Goal: Transaction & Acquisition: Purchase product/service

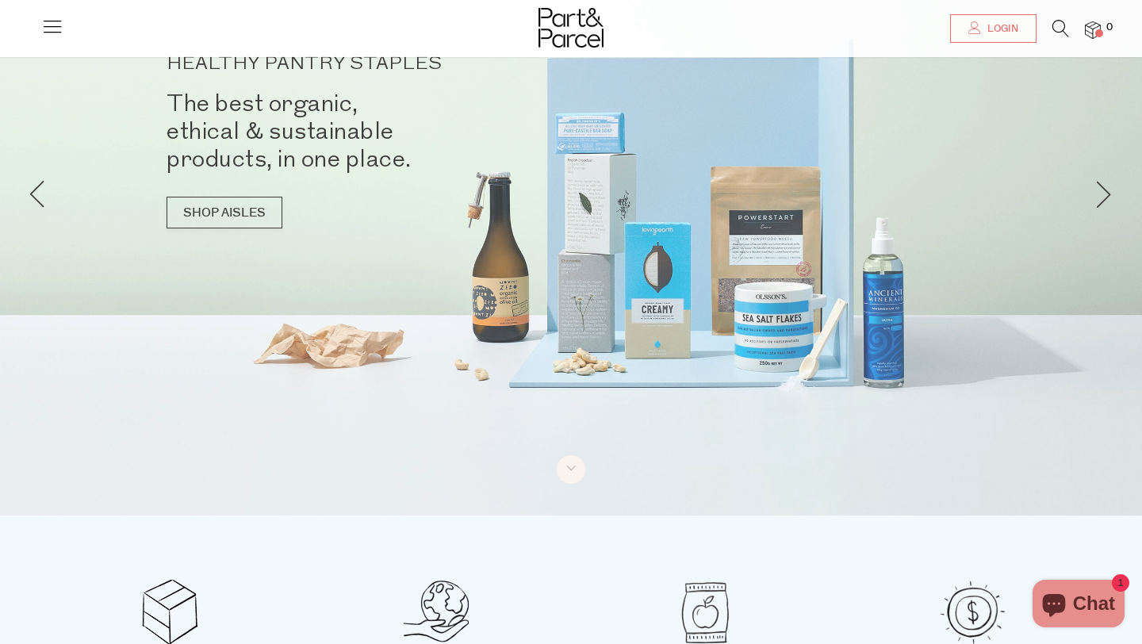
scroll to position [148, 0]
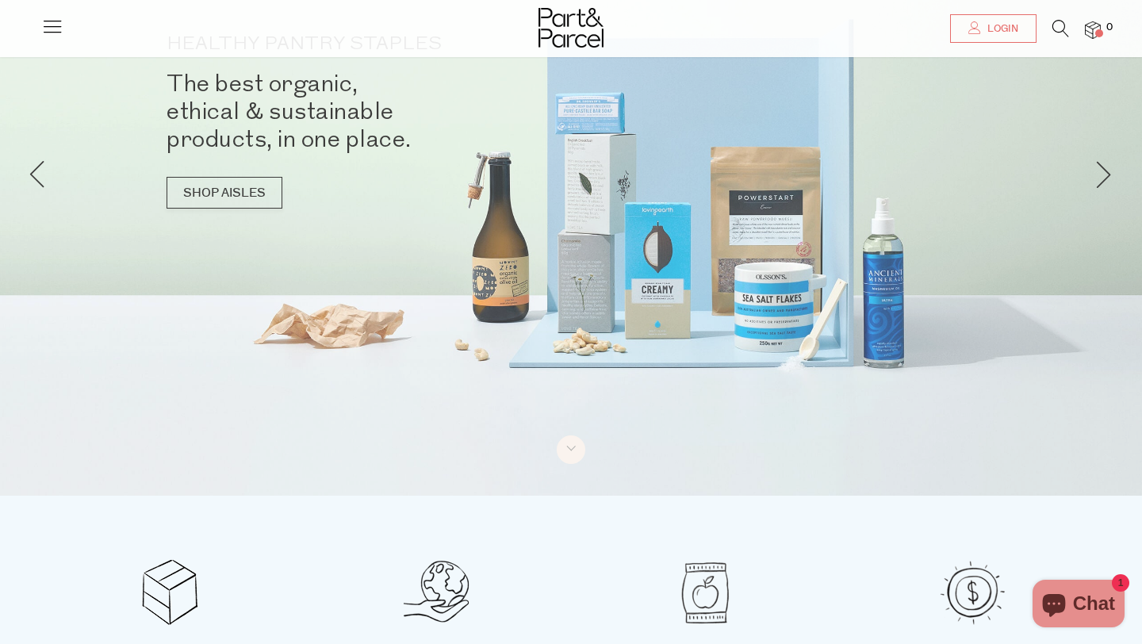
click at [1058, 21] on icon at bounding box center [1060, 28] width 17 height 17
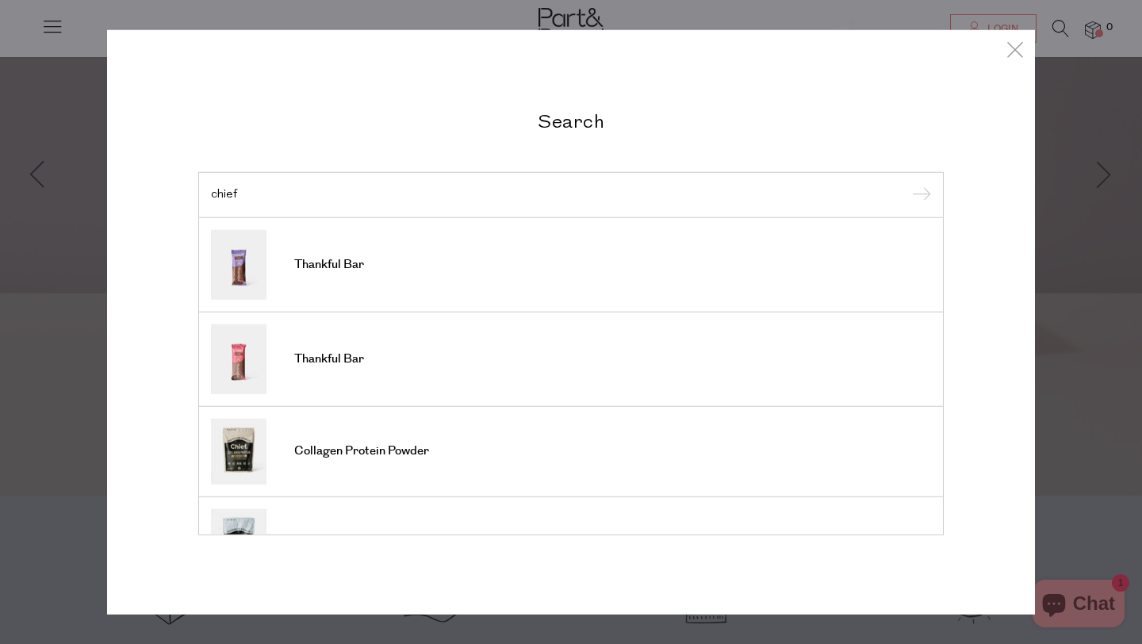
type input "chief"
click at [907, 184] on input "submit" at bounding box center [919, 196] width 24 height 24
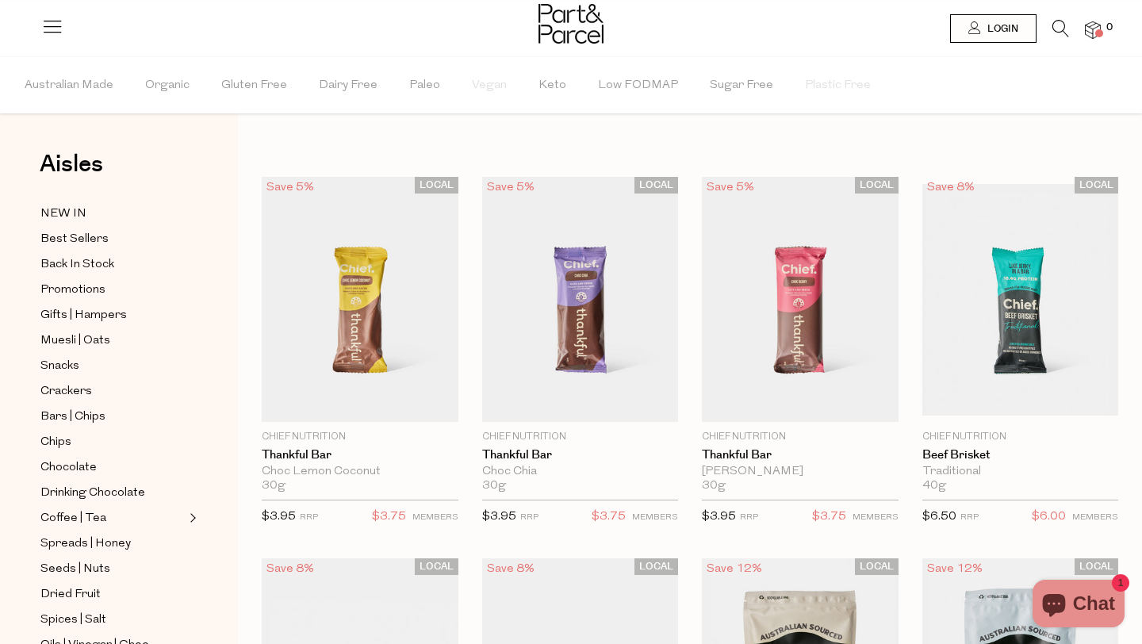
click at [1090, 31] on img at bounding box center [1092, 30] width 16 height 18
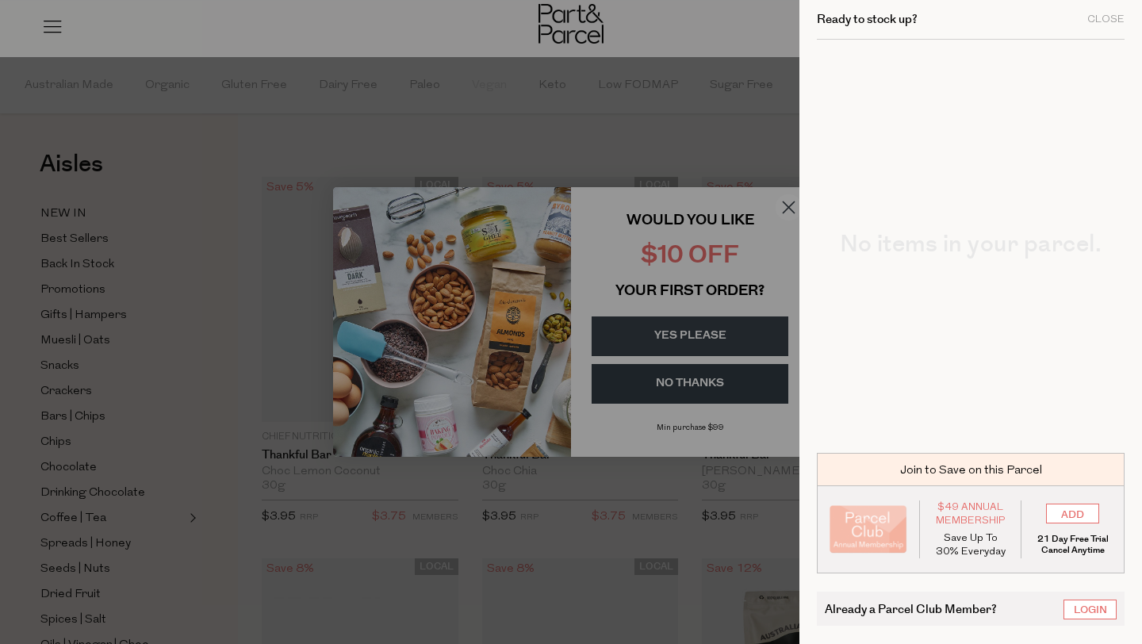
click at [786, 201] on div at bounding box center [571, 322] width 1142 height 644
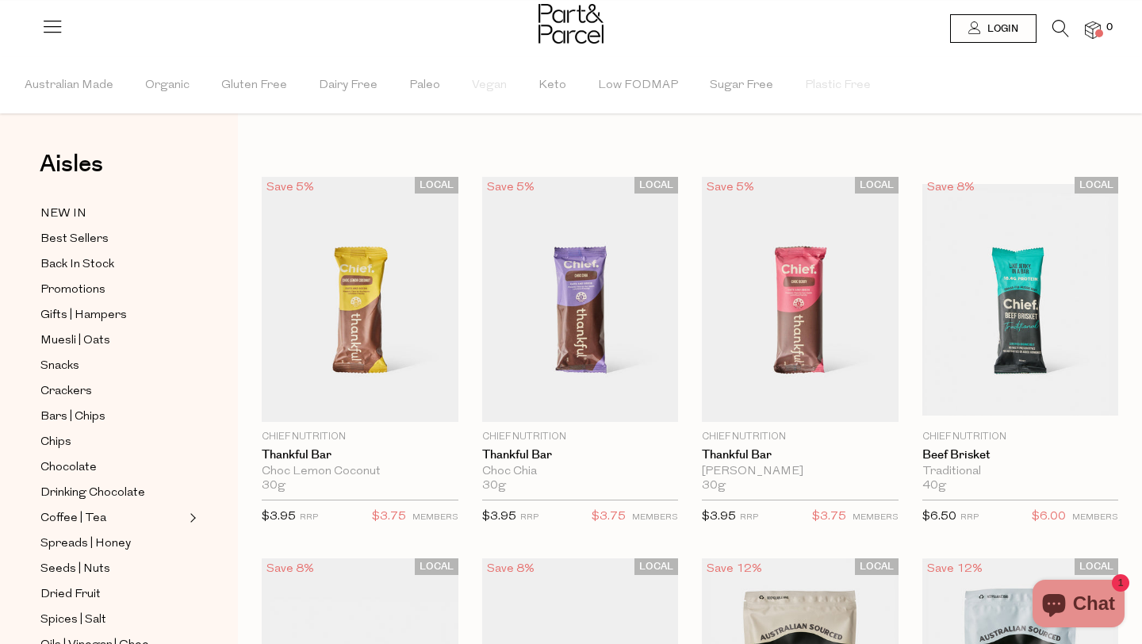
click at [1097, 22] on img at bounding box center [1092, 30] width 16 height 18
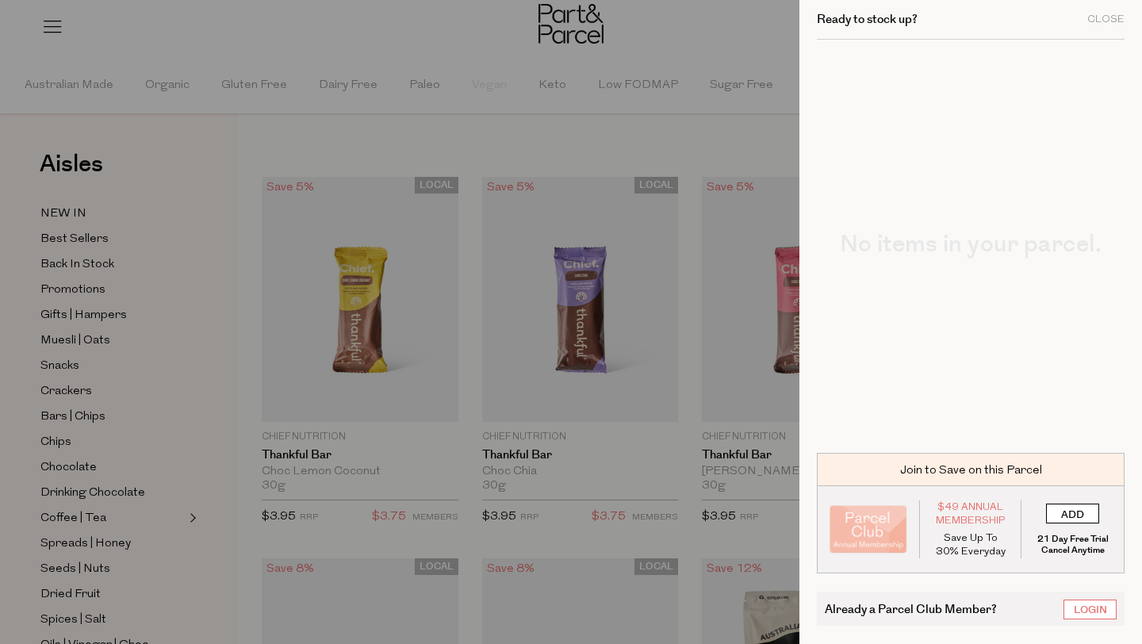
click at [1071, 515] on input "ADD" at bounding box center [1072, 513] width 53 height 20
type input "ADDED"
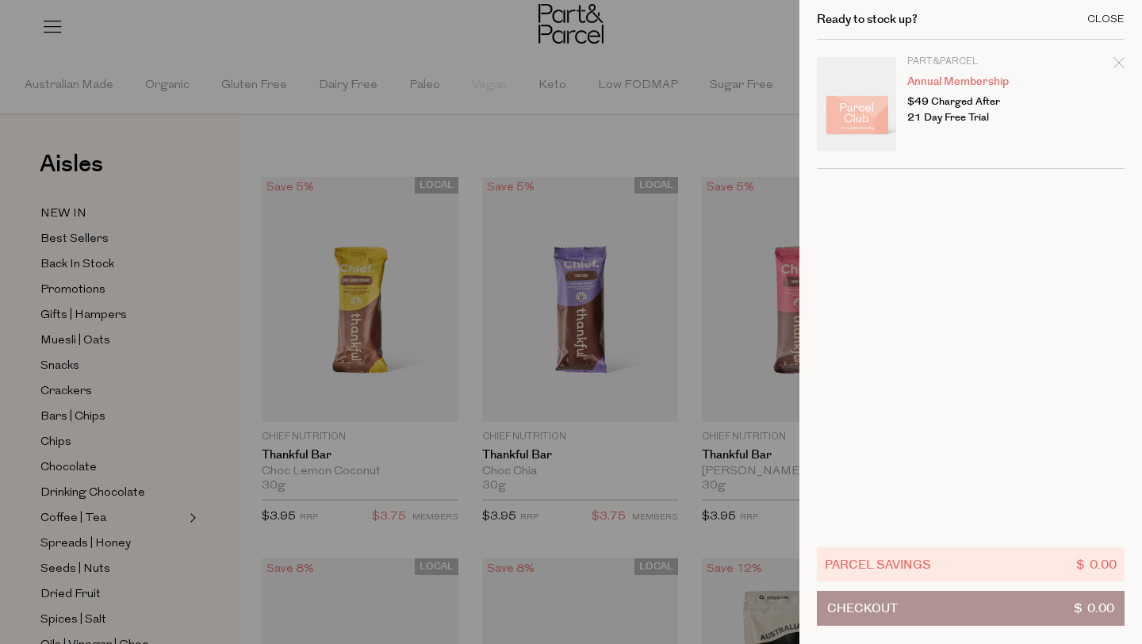
click at [1109, 14] on div "Close" at bounding box center [1105, 19] width 37 height 10
